Goal: Navigation & Orientation: Find specific page/section

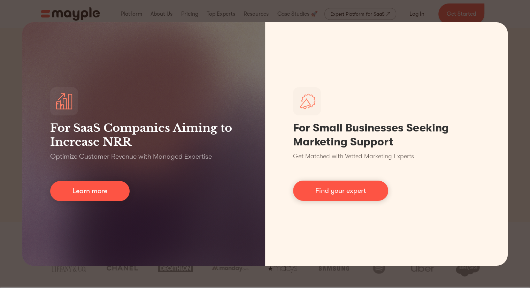
click at [521, 31] on div "For SaaS Companies Aiming to Increase NRR Optimize Customer Revenue with Manage…" at bounding box center [265, 144] width 530 height 288
click at [505, 21] on div "For SaaS Companies Aiming to Increase NRR Optimize Customer Revenue with Manage…" at bounding box center [265, 144] width 530 height 288
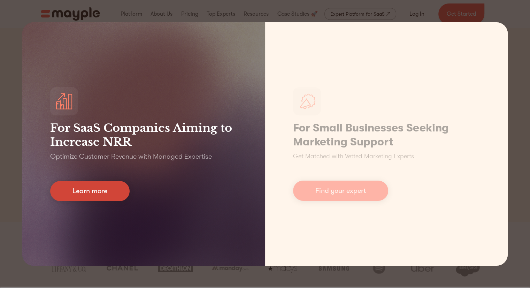
click at [109, 192] on link "Learn more" at bounding box center [89, 191] width 79 height 20
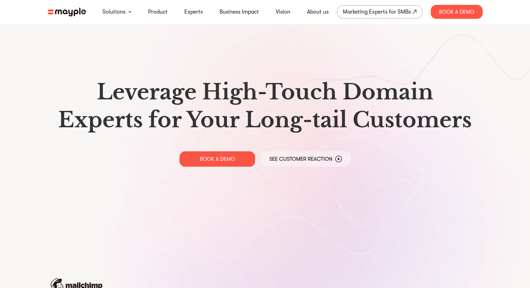
click at [70, 16] on img at bounding box center [67, 12] width 38 height 9
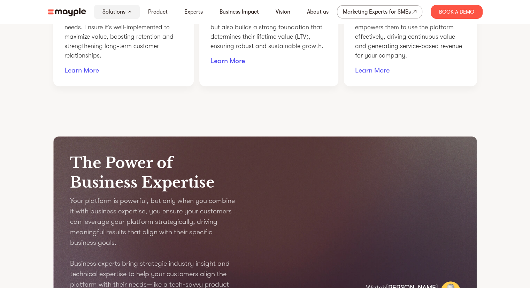
scroll to position [688, 0]
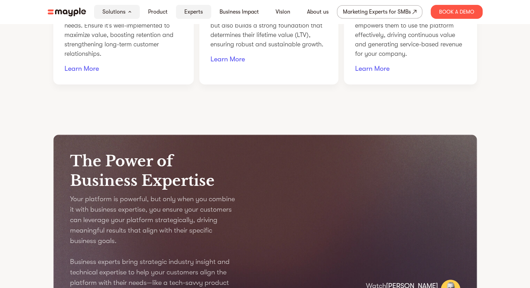
click at [198, 13] on link "Experts" at bounding box center [193, 12] width 18 height 8
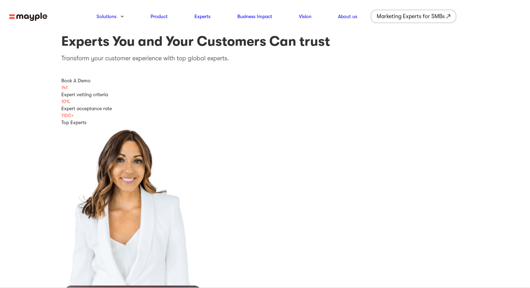
click at [25, 2] on nav "Solutions Product Experts Business Impact Vision About us Marketing Experts for…" at bounding box center [265, 16] width 530 height 33
click at [21, 15] on img at bounding box center [28, 17] width 38 height 9
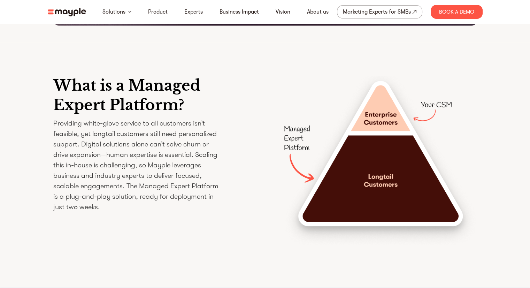
scroll to position [931, 0]
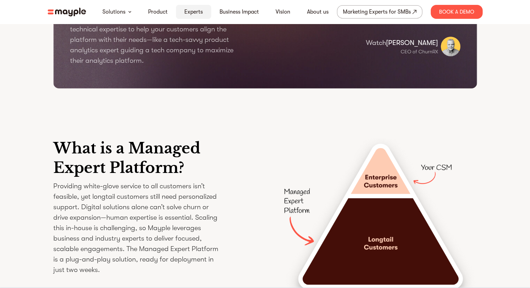
click at [193, 13] on link "Experts" at bounding box center [193, 12] width 18 height 8
